Goal: Task Accomplishment & Management: Use online tool/utility

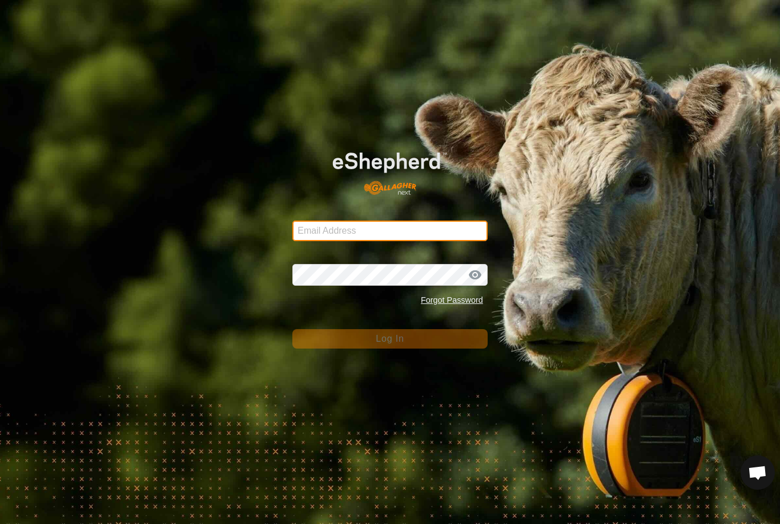
click at [337, 239] on input "Email Address" at bounding box center [389, 230] width 195 height 21
type input "Kmfarm@bigpond.com"
click at [390, 339] on button "Log In" at bounding box center [389, 338] width 195 height 19
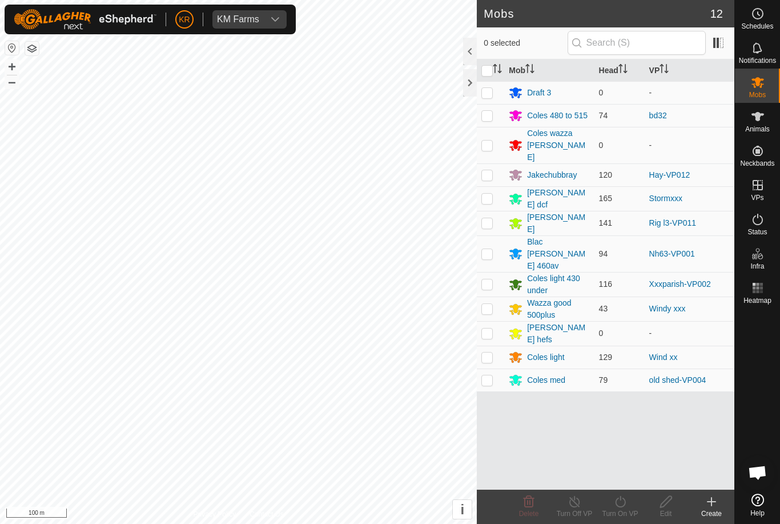
click at [496, 296] on td at bounding box center [490, 308] width 27 height 25
click at [485, 304] on p-checkbox at bounding box center [486, 308] width 11 height 9
click at [483, 304] on p-checkbox at bounding box center [486, 308] width 11 height 9
checkbox input "true"
click at [629, 501] on turn-on-svg-icon at bounding box center [620, 502] width 46 height 14
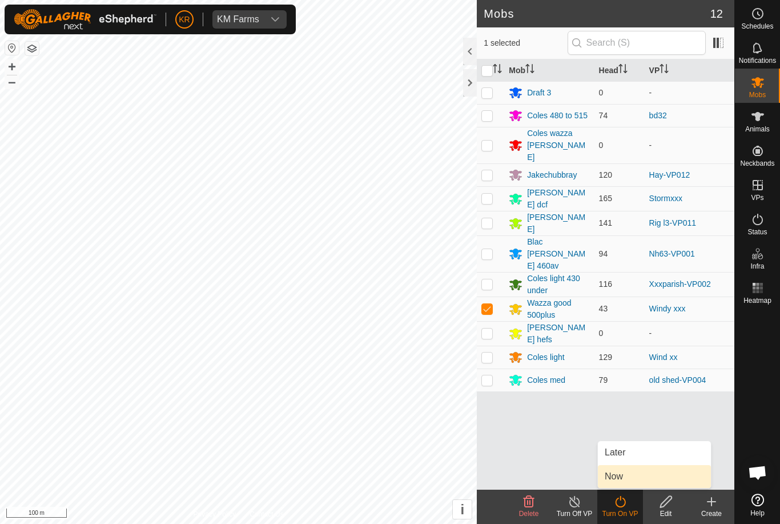
click at [628, 475] on link "Now" at bounding box center [654, 476] width 113 height 23
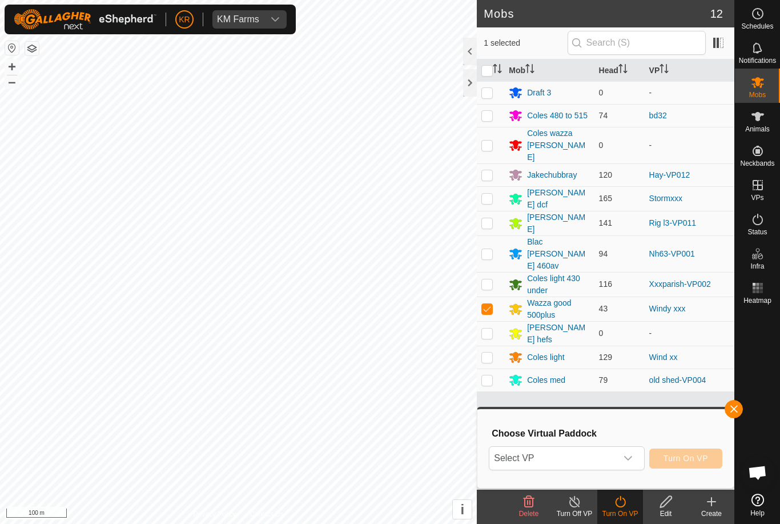
click at [614, 456] on span "Select VP" at bounding box center [552, 458] width 127 height 23
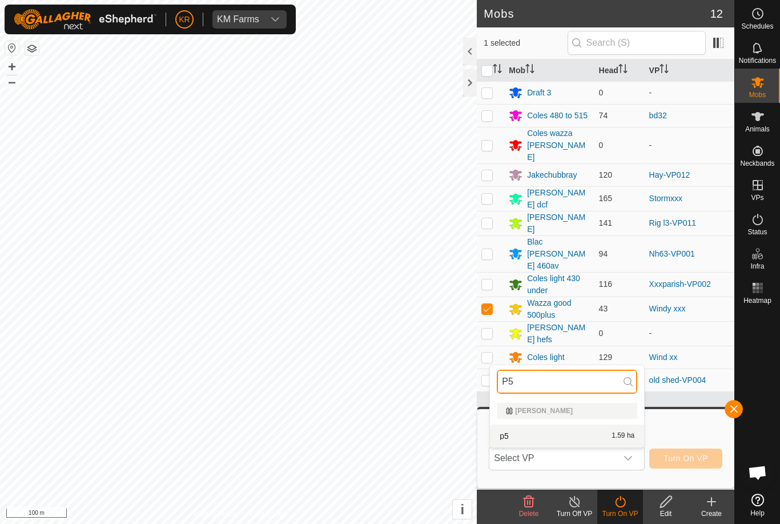
type input "P5"
click at [584, 440] on div "p5 1.59 ha" at bounding box center [567, 436] width 140 height 14
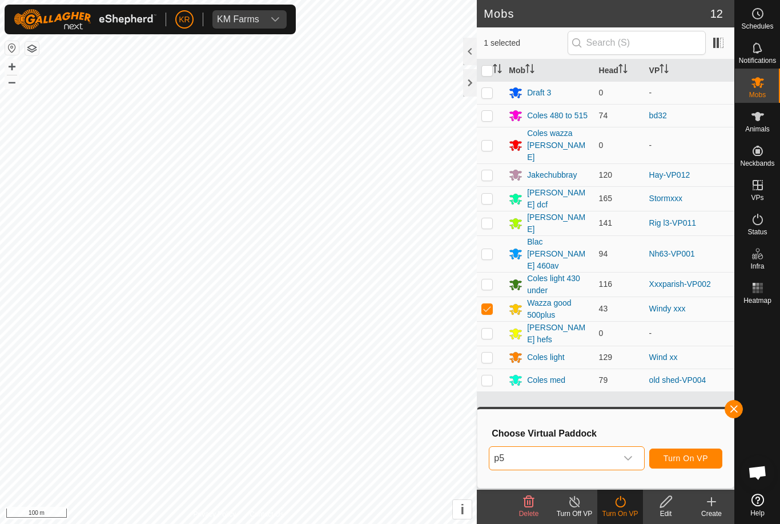
click at [698, 456] on span "Turn On VP" at bounding box center [686, 457] width 45 height 9
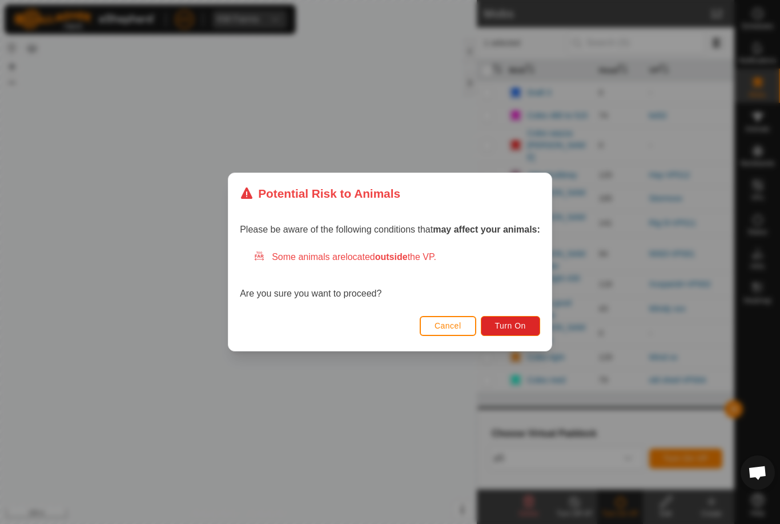
click at [512, 331] on button "Turn On" at bounding box center [510, 326] width 59 height 20
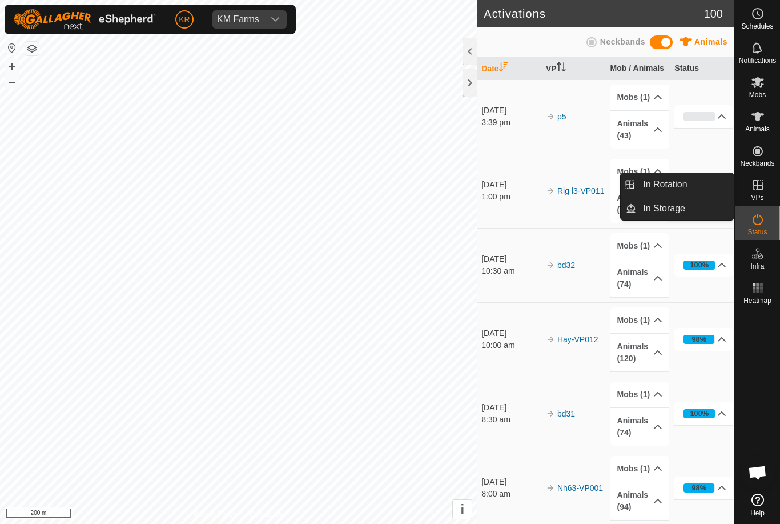
click at [676, 182] on span "In Rotation" at bounding box center [665, 185] width 44 height 14
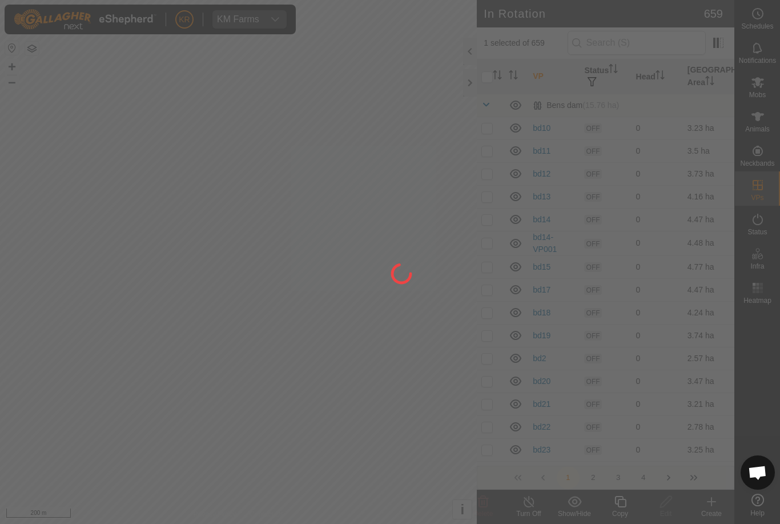
click at [671, 181] on div at bounding box center [390, 262] width 780 height 524
click at [632, 42] on div at bounding box center [390, 262] width 780 height 524
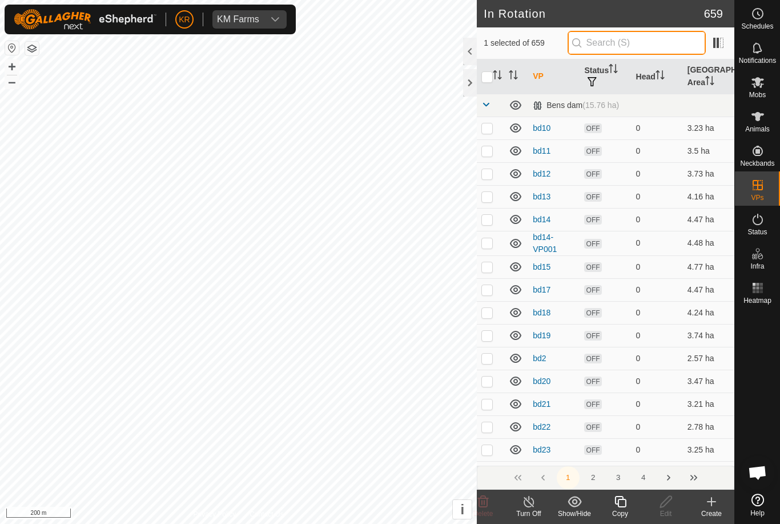
click at [644, 45] on input "text" at bounding box center [637, 43] width 138 height 24
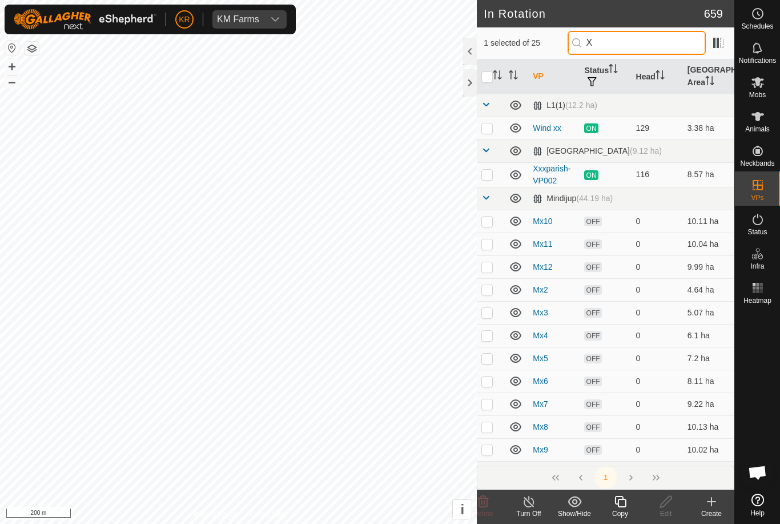
type input "Xx"
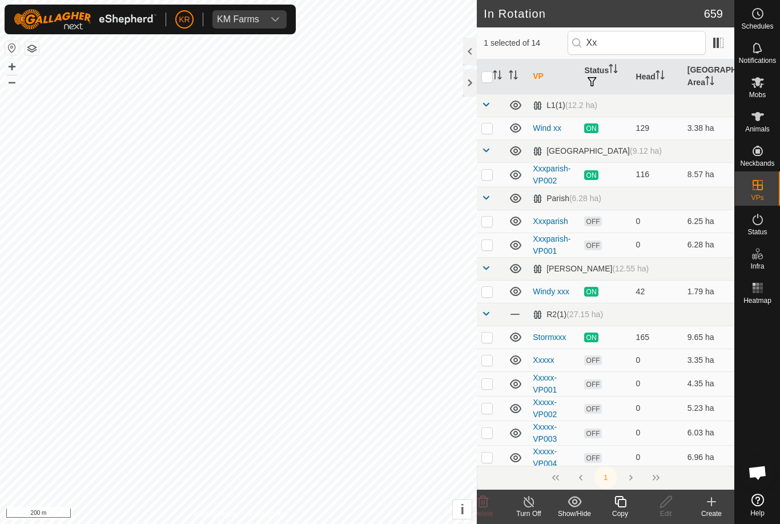
click at [543, 455] on link "Xxxxx-VP004" at bounding box center [545, 457] width 24 height 21
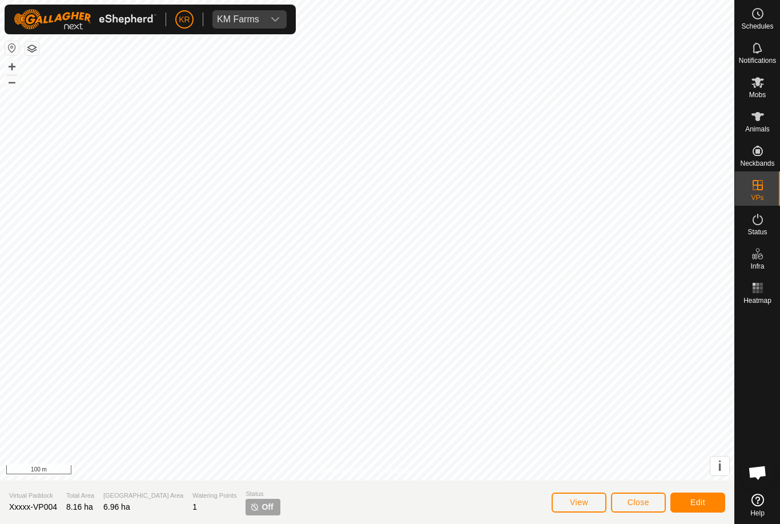
click at [643, 497] on span "Close" at bounding box center [639, 501] width 22 height 9
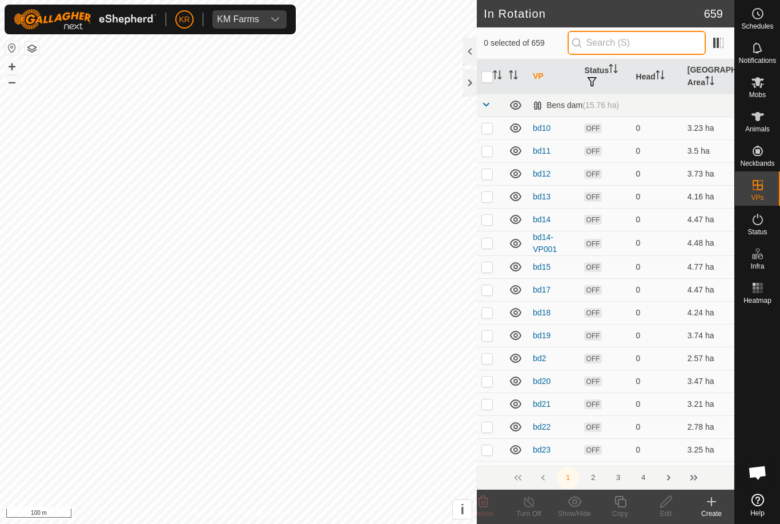
click at [644, 49] on input "text" at bounding box center [637, 43] width 138 height 24
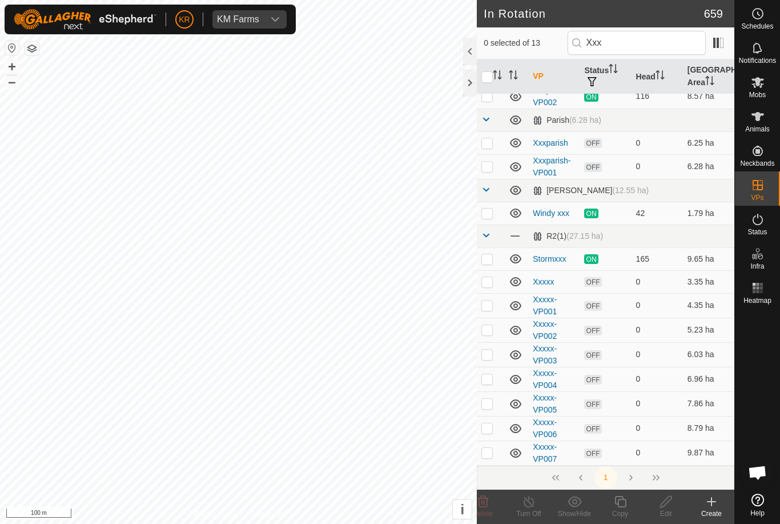
scroll to position [32, 0]
type input "Xxx"
click at [546, 408] on tbody "Lake Paddock (9.12 ha) Xxxparish-VP002 ON 116 8.57 ha Parish (6.28 ha) Xxxparis…" at bounding box center [606, 264] width 258 height 404
click at [547, 409] on link "Xxxxx-VP005" at bounding box center [545, 404] width 24 height 21
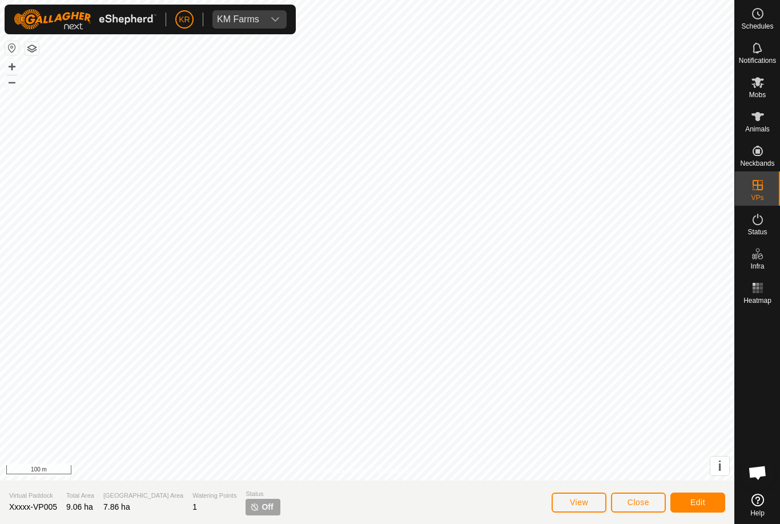
click at [694, 499] on span "Edit" at bounding box center [697, 501] width 15 height 9
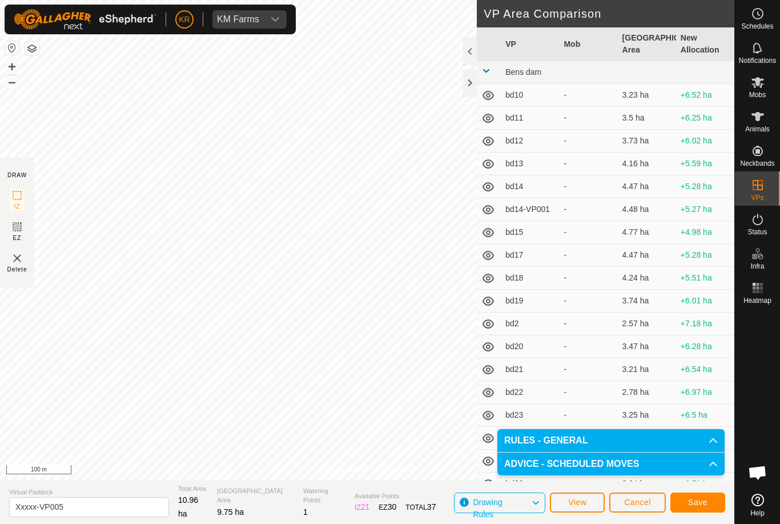
click at [701, 499] on span "Save" at bounding box center [697, 501] width 19 height 9
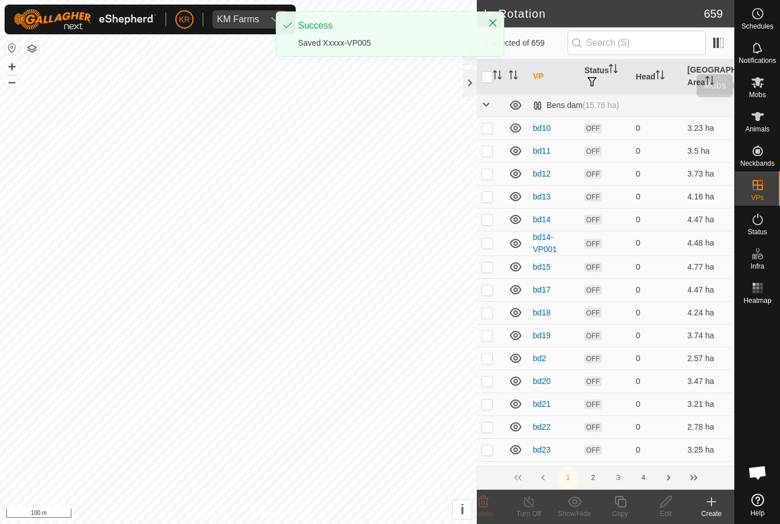
click at [756, 91] on span "Mobs" at bounding box center [757, 94] width 17 height 7
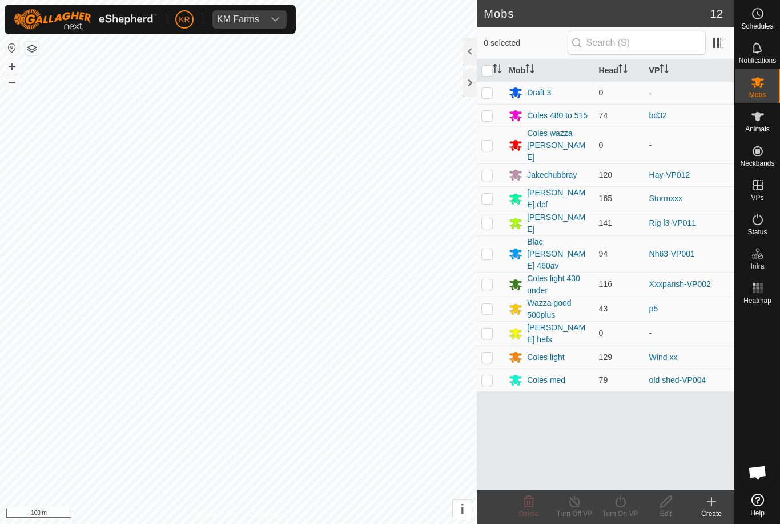
click at [490, 194] on p-checkbox at bounding box center [486, 198] width 11 height 9
checkbox input "true"
click at [629, 504] on turn-on-svg-icon at bounding box center [620, 502] width 46 height 14
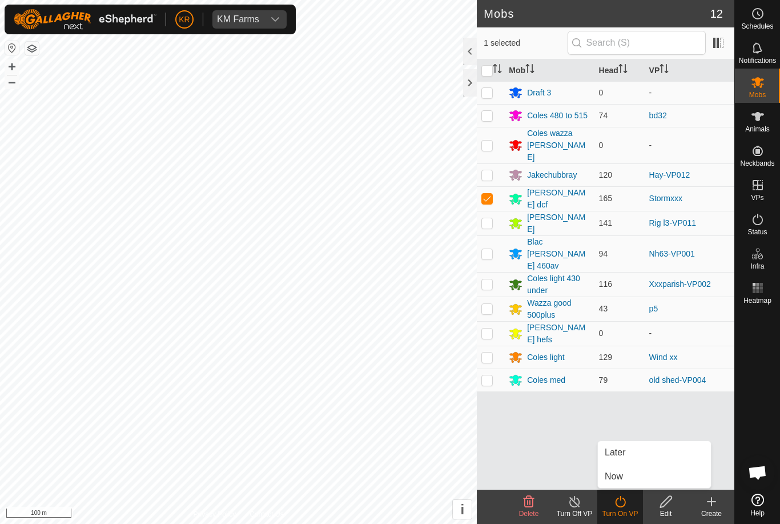
click at [638, 478] on link "Now" at bounding box center [654, 476] width 113 height 23
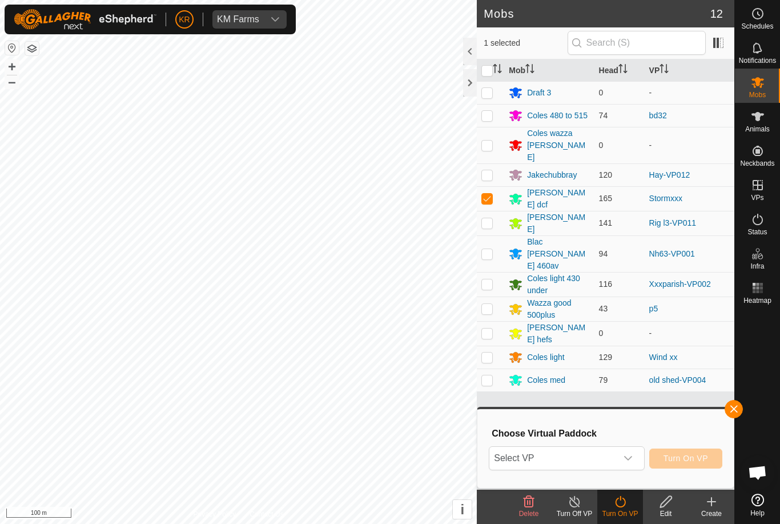
click at [616, 452] on span "Select VP" at bounding box center [552, 458] width 127 height 23
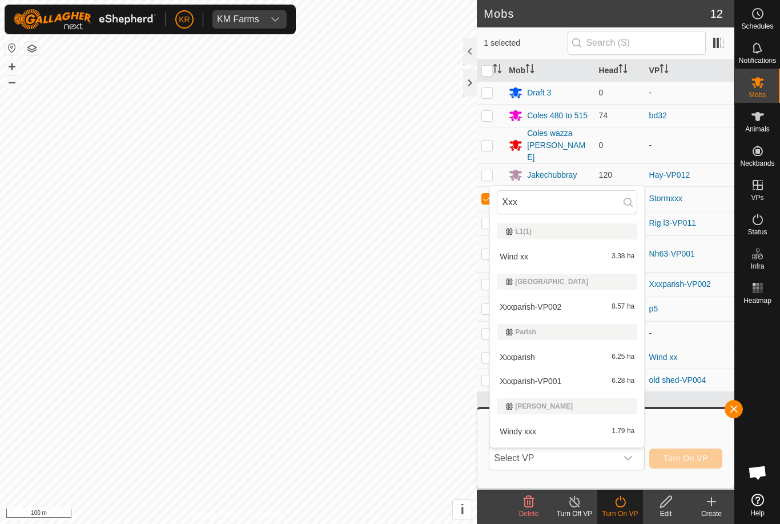
type input "Xxxx"
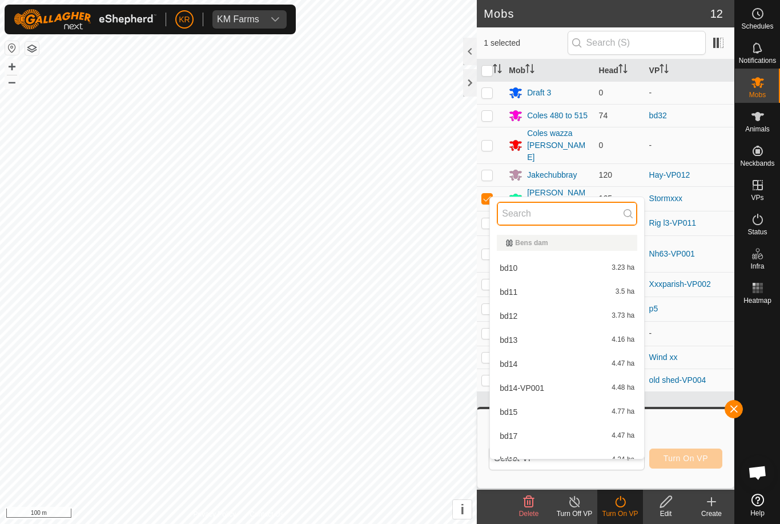
click at [560, 220] on input "text" at bounding box center [567, 214] width 140 height 24
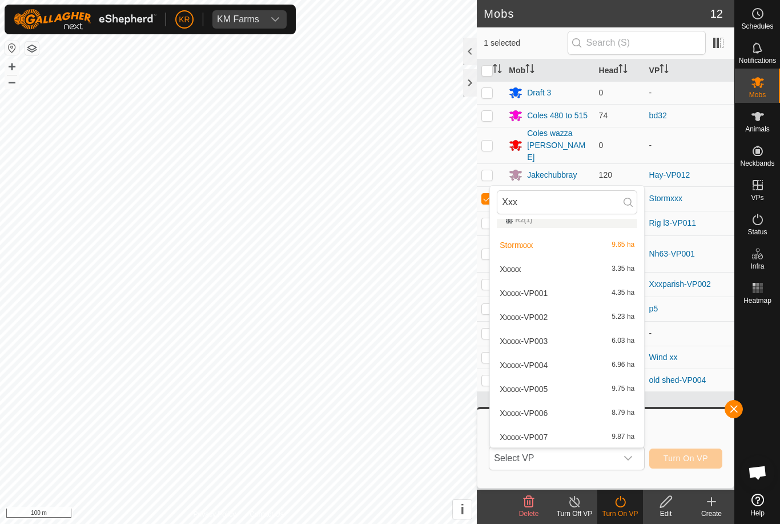
scroll to position [185, 0]
type input "Xxx"
click at [532, 394] on div "Xxxxx-VP005 9.75 ha" at bounding box center [567, 390] width 140 height 14
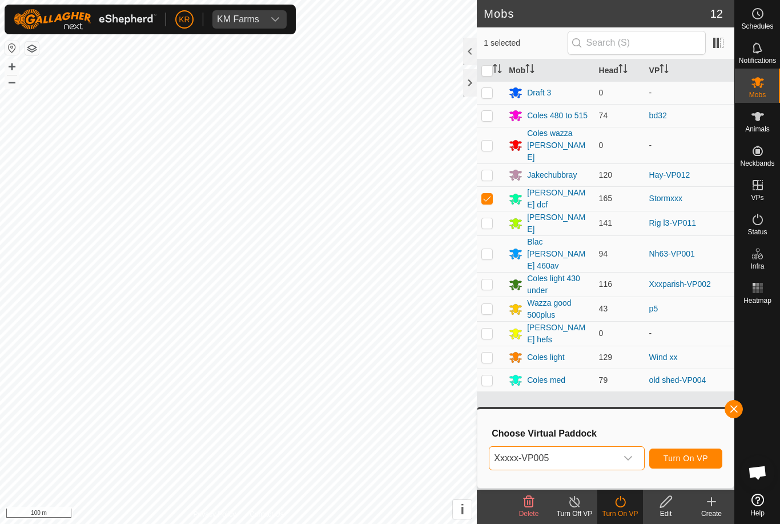
click at [700, 460] on span "Turn On VP" at bounding box center [686, 457] width 45 height 9
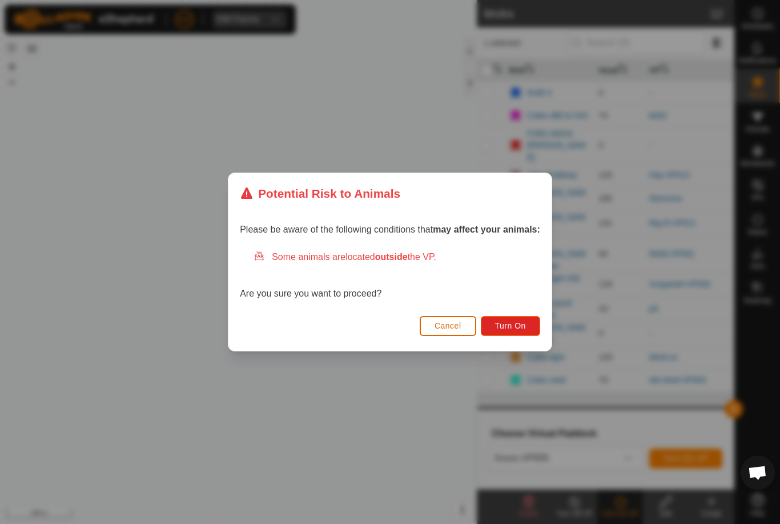
click at [523, 325] on span "Turn On" at bounding box center [510, 325] width 31 height 9
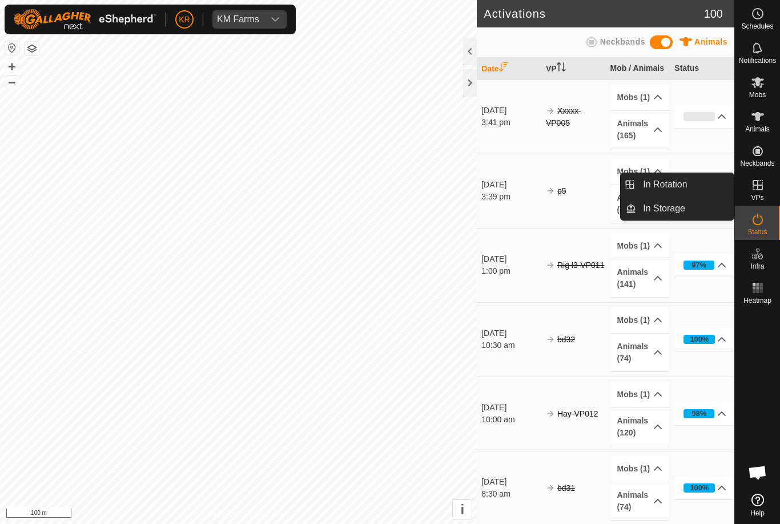
click at [680, 181] on span "In Rotation" at bounding box center [665, 185] width 44 height 14
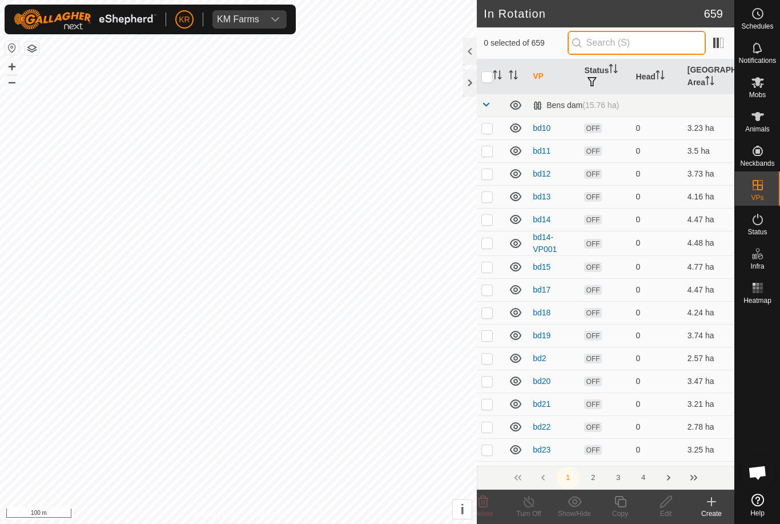
click at [641, 40] on input "text" at bounding box center [637, 43] width 138 height 24
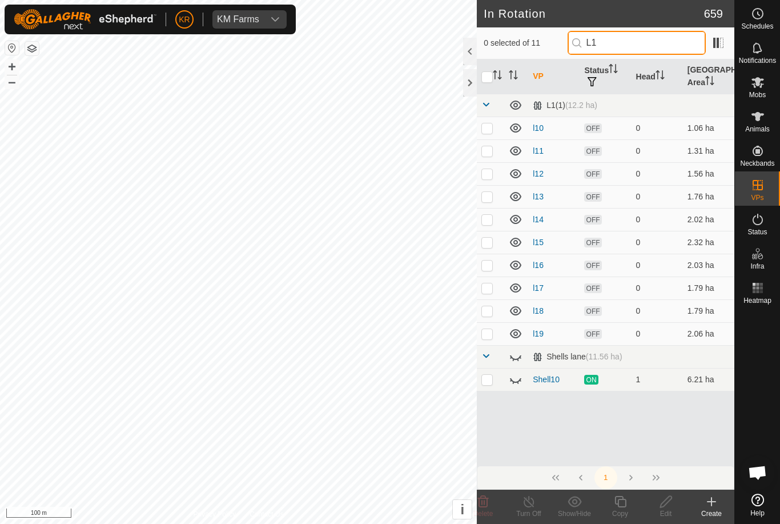
type input "L14"
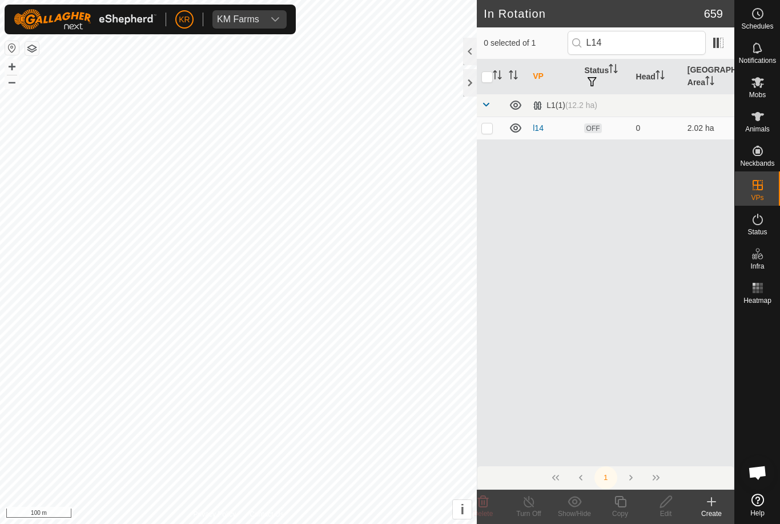
click at [533, 127] on link "l14" at bounding box center [538, 127] width 11 height 9
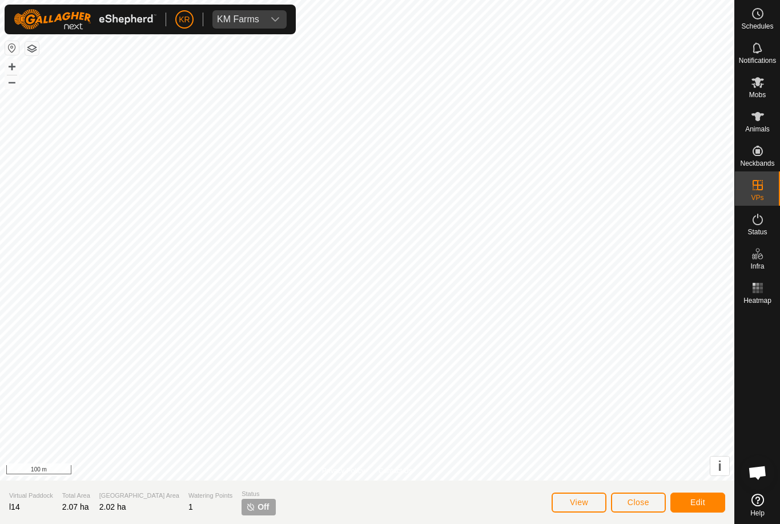
click at [644, 499] on span "Close" at bounding box center [639, 501] width 22 height 9
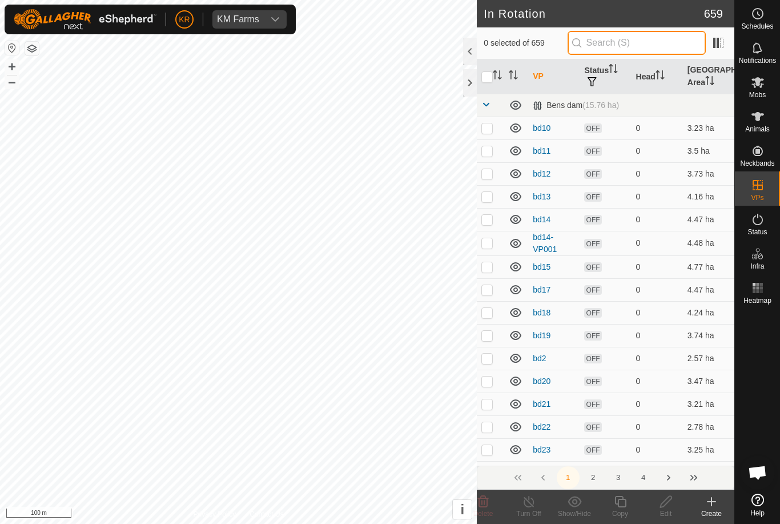
click at [648, 34] on input "text" at bounding box center [637, 43] width 138 height 24
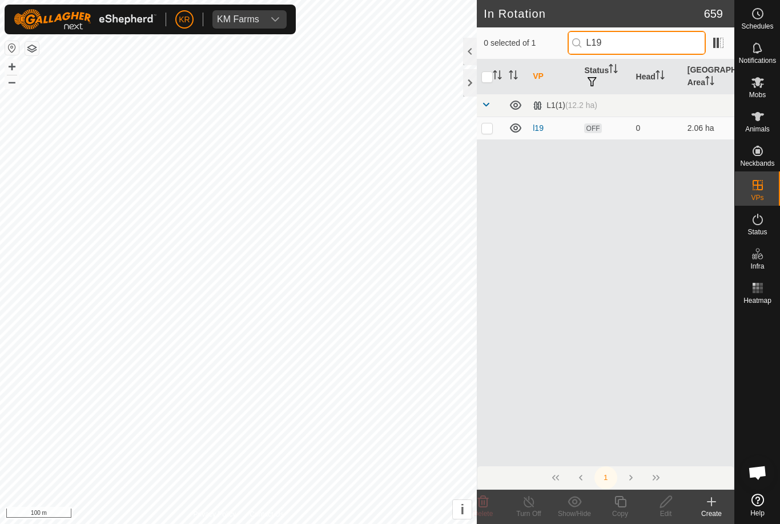
type input "L19"
click at [488, 128] on p-checkbox at bounding box center [486, 127] width 11 height 9
checkbox input "true"
click at [670, 504] on icon at bounding box center [666, 502] width 14 height 14
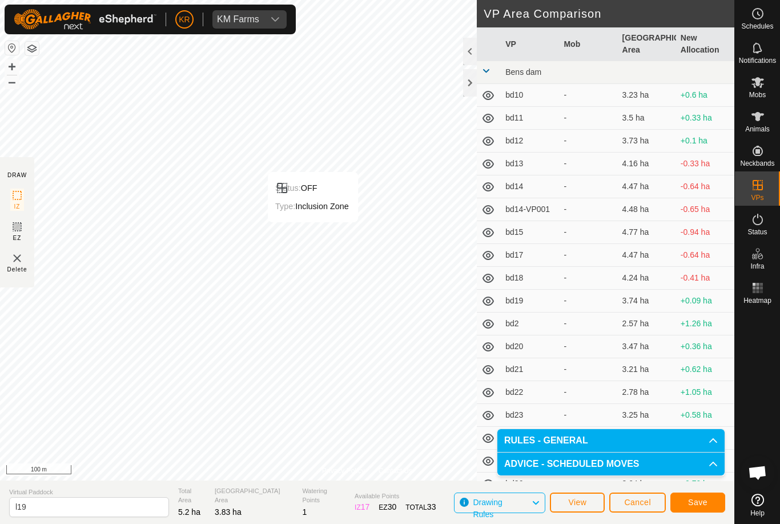
click at [697, 501] on span "Save" at bounding box center [697, 501] width 19 height 9
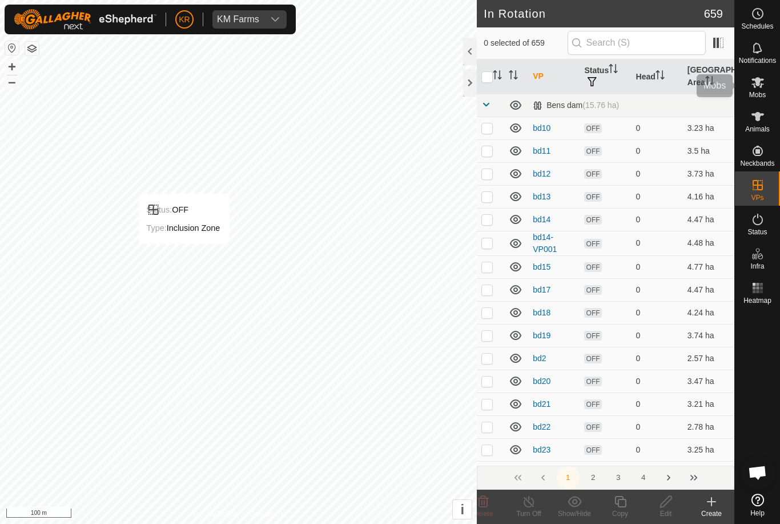
click at [758, 82] on icon at bounding box center [758, 82] width 13 height 11
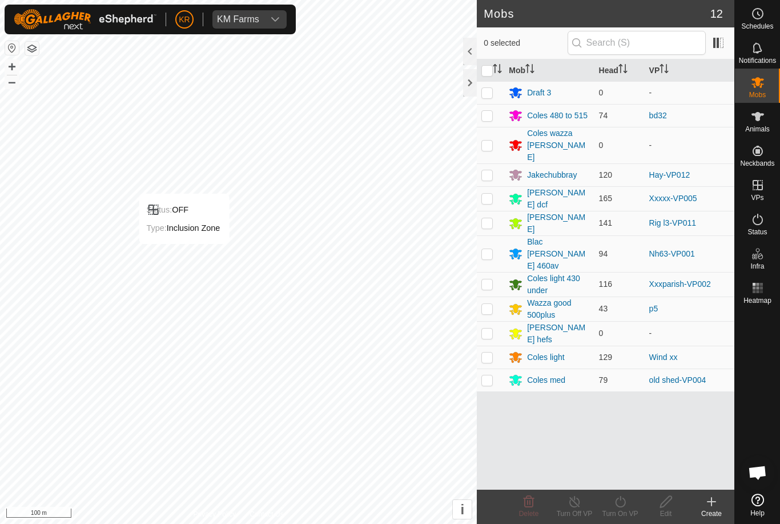
click at [488, 352] on p-checkbox at bounding box center [486, 356] width 11 height 9
checkbox input "true"
click at [623, 508] on div "Turn On VP" at bounding box center [620, 513] width 46 height 10
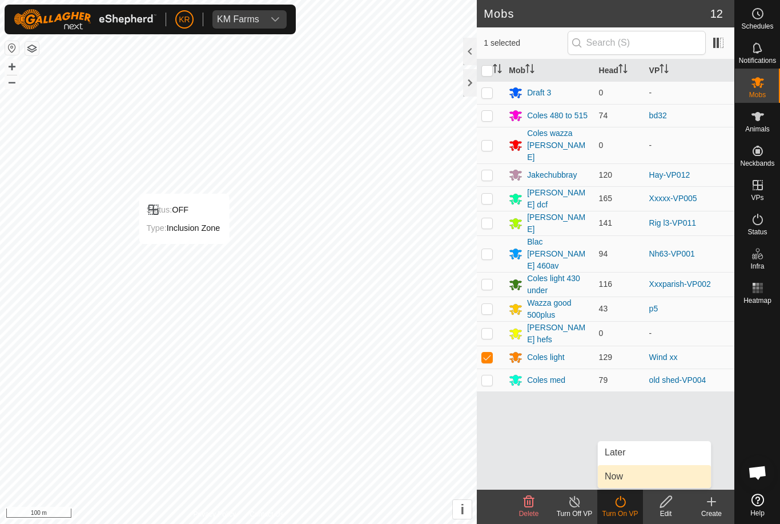
click at [639, 475] on link "Now" at bounding box center [654, 476] width 113 height 23
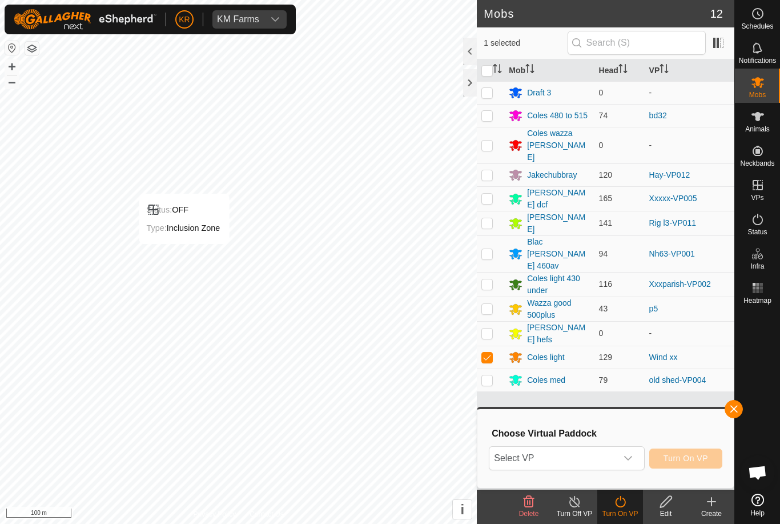
click at [616, 452] on span "Select VP" at bounding box center [552, 458] width 127 height 23
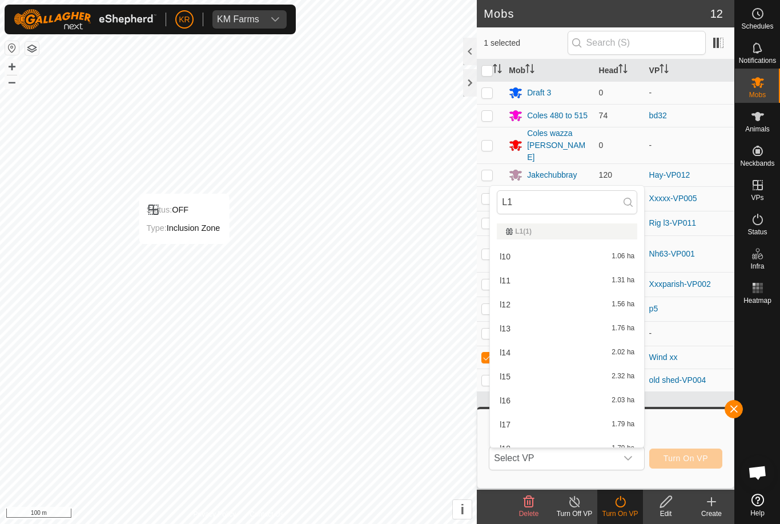
type input "L19"
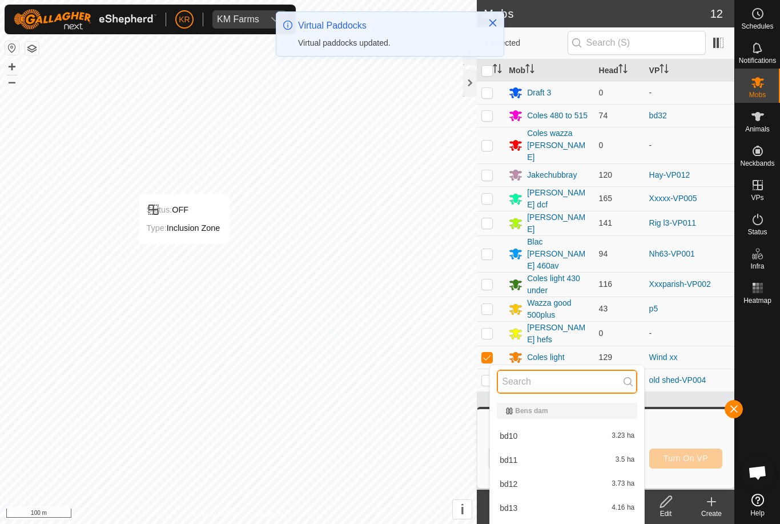
click at [580, 383] on input "text" at bounding box center [567, 382] width 140 height 24
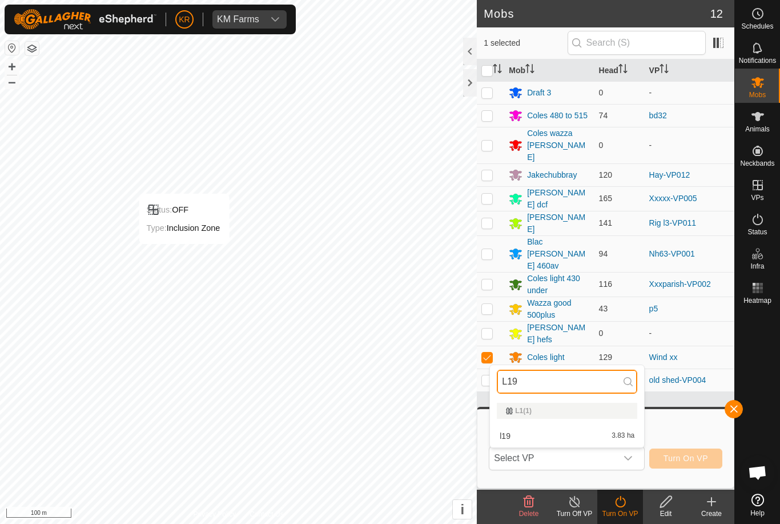
type input "L19"
click at [588, 435] on div "l19 3.83 ha" at bounding box center [567, 436] width 140 height 14
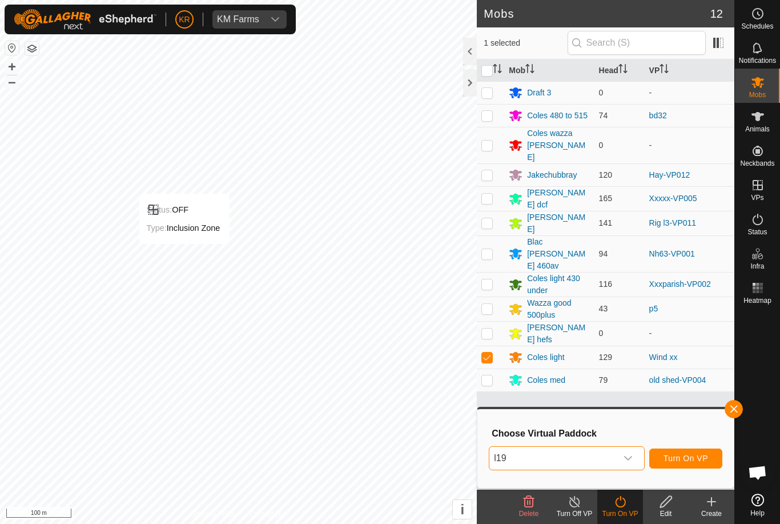
click at [684, 459] on span "Turn On VP" at bounding box center [686, 457] width 45 height 9
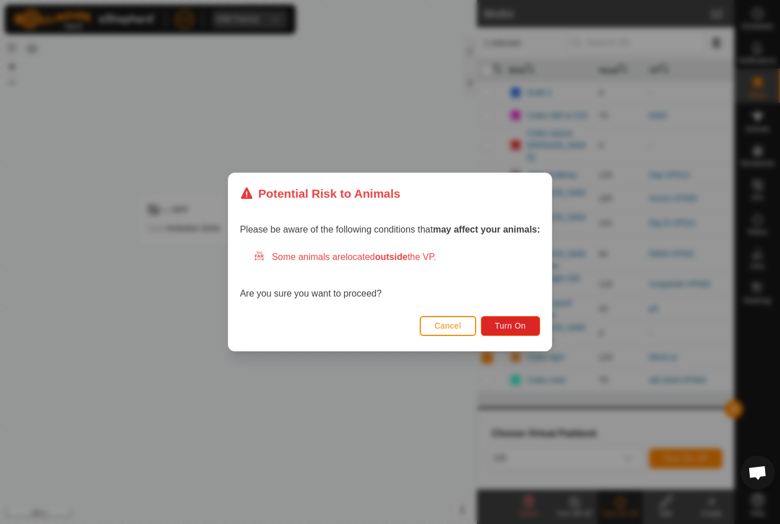
click at [508, 334] on button "Turn On" at bounding box center [510, 326] width 59 height 20
